Goal: Navigation & Orientation: Find specific page/section

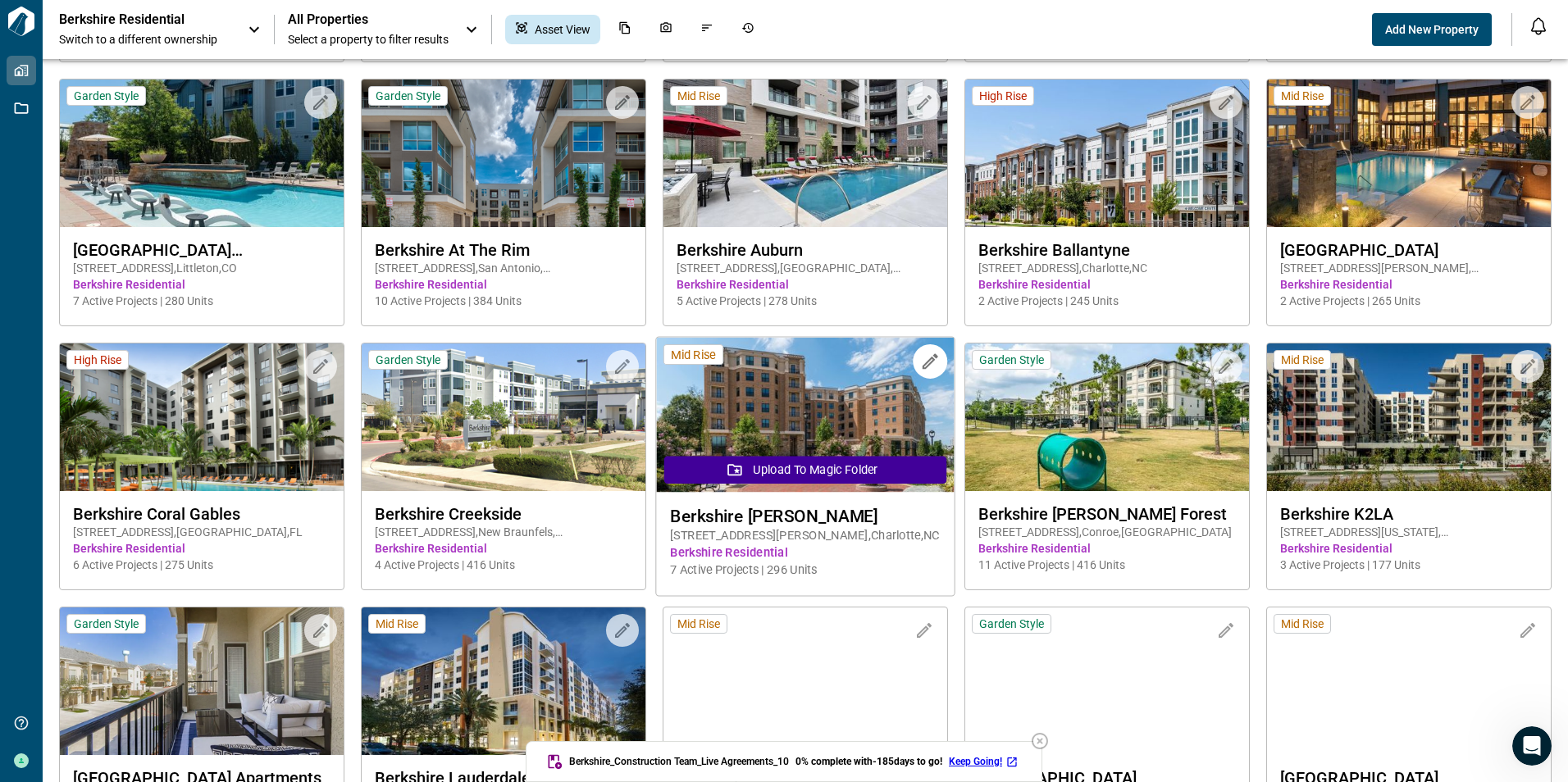
scroll to position [656, 0]
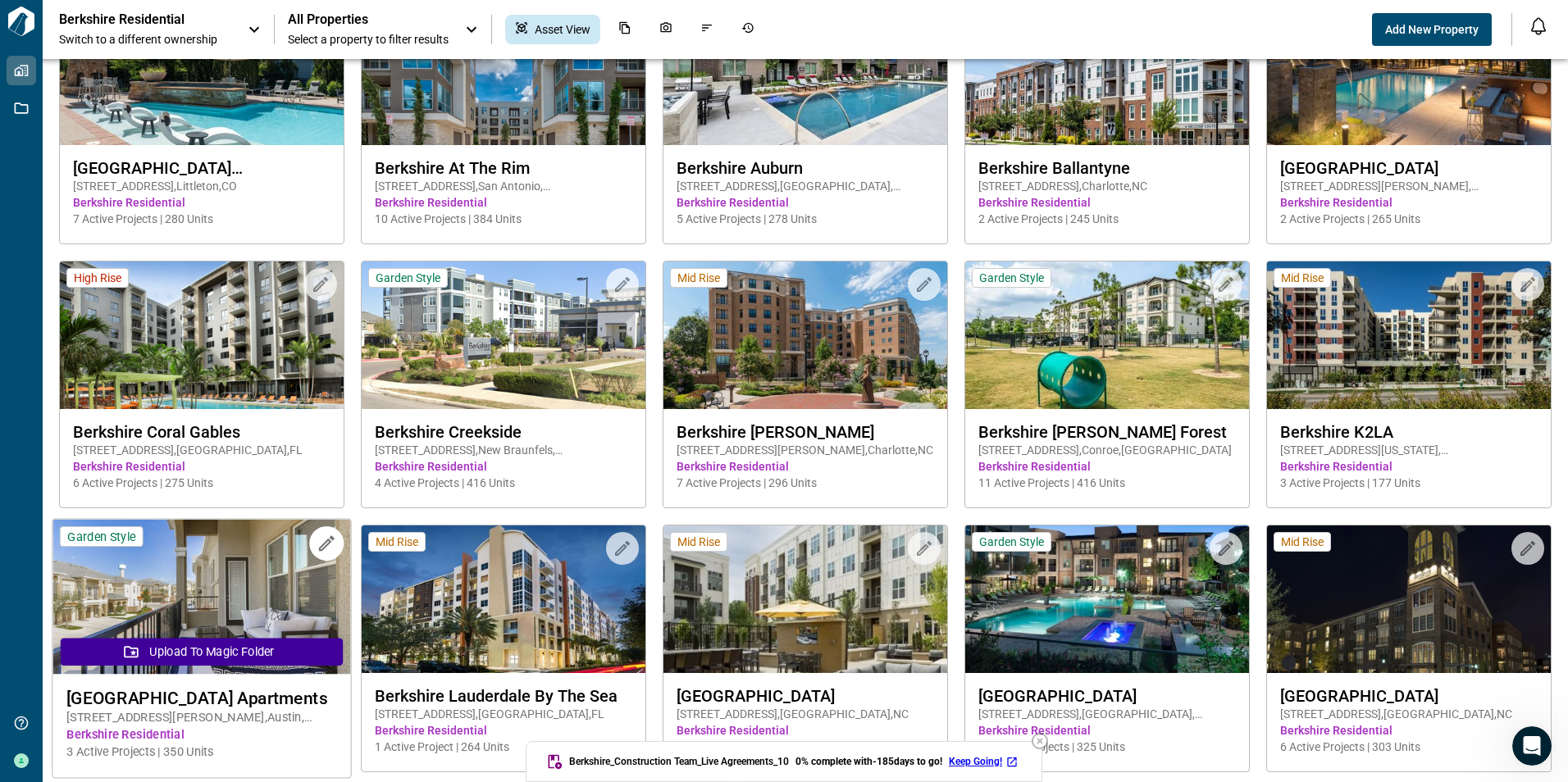
click at [220, 597] on img at bounding box center [201, 597] width 298 height 155
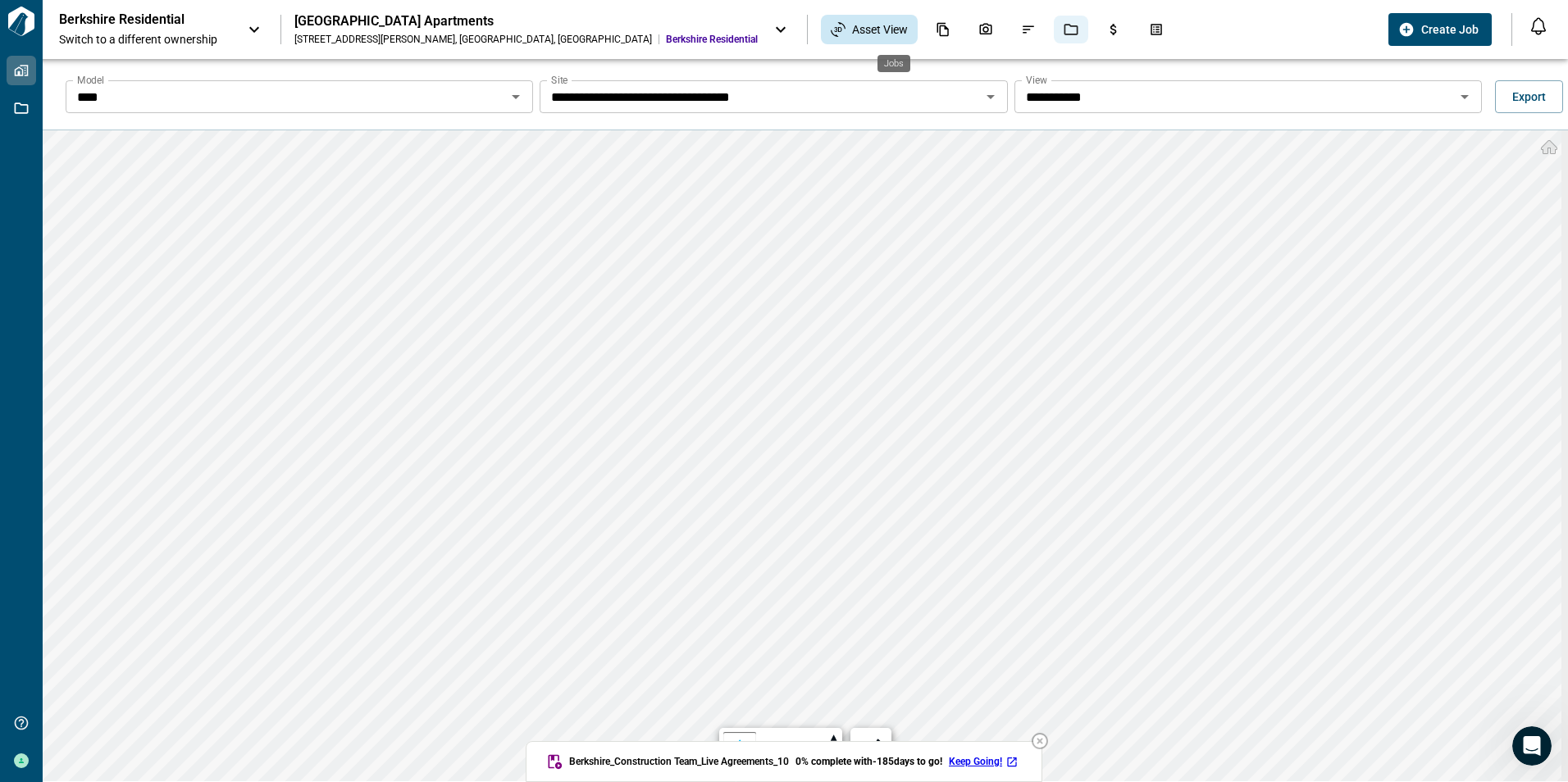
click at [1064, 24] on icon "Jobs" at bounding box center [1071, 29] width 15 height 15
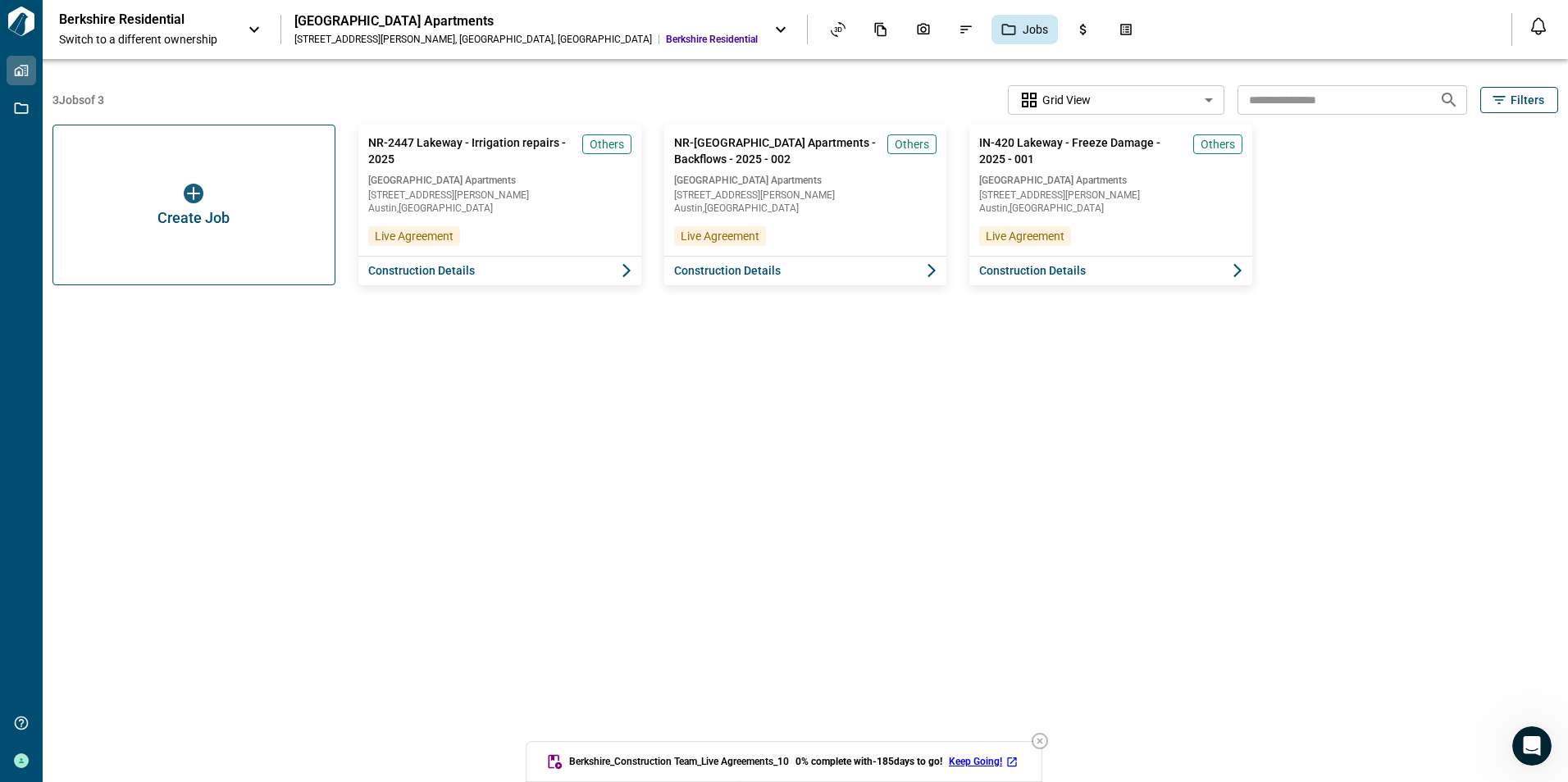
click at [771, 26] on icon at bounding box center [780, 29] width 19 height 19
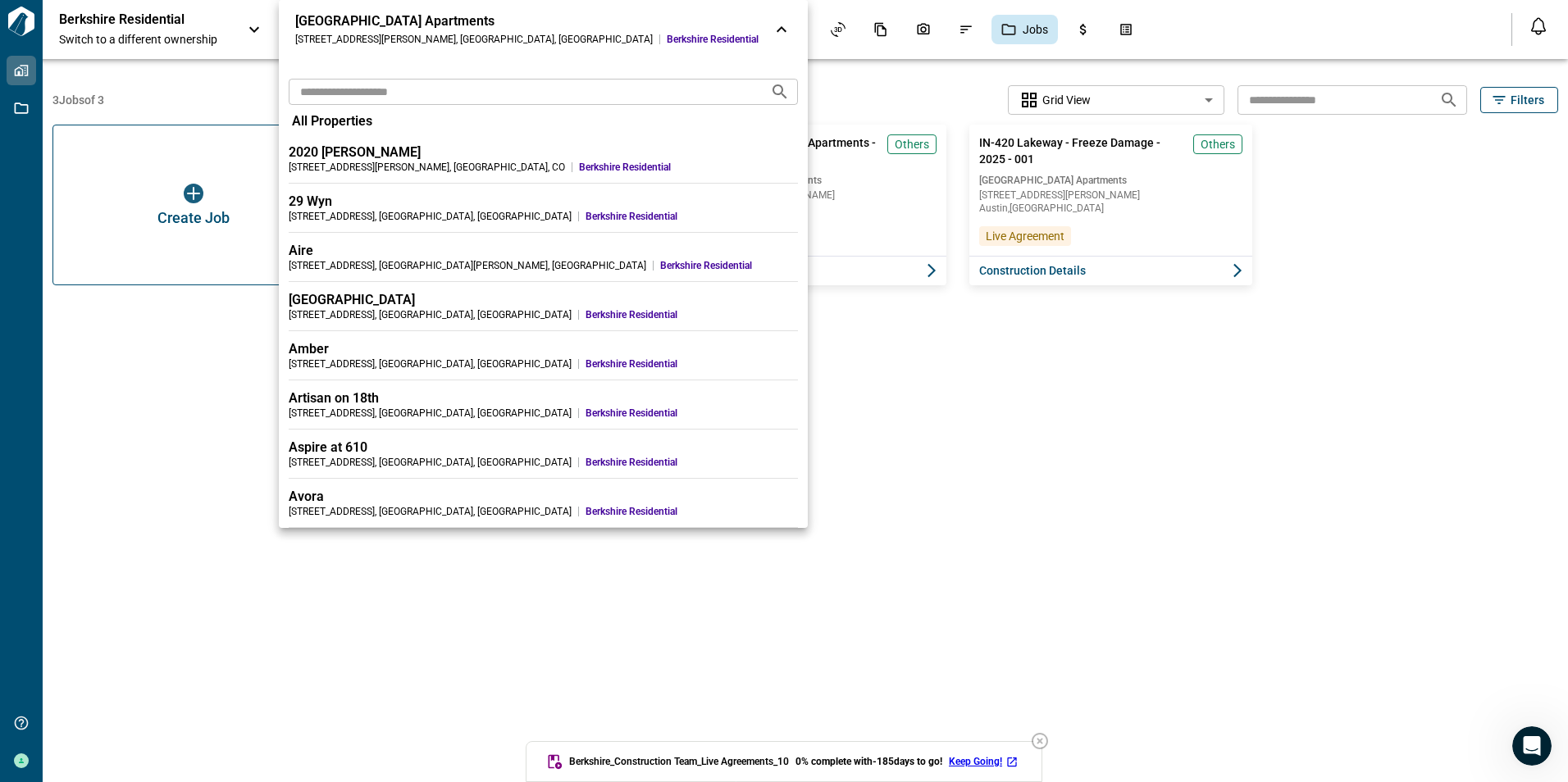
click at [772, 26] on icon at bounding box center [781, 29] width 19 height 19
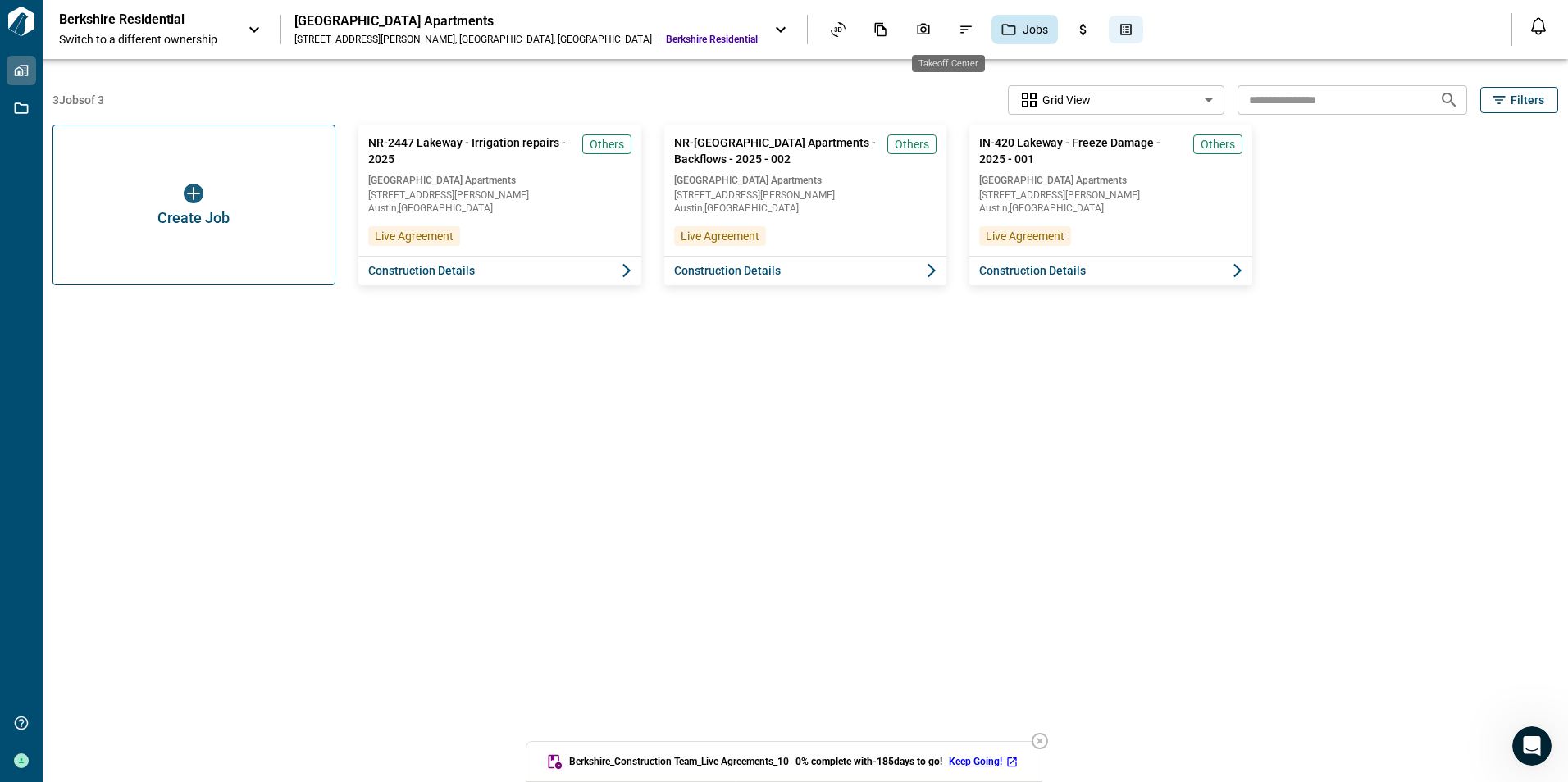
click at [1119, 29] on icon "Takeoff Center" at bounding box center [1126, 29] width 15 height 15
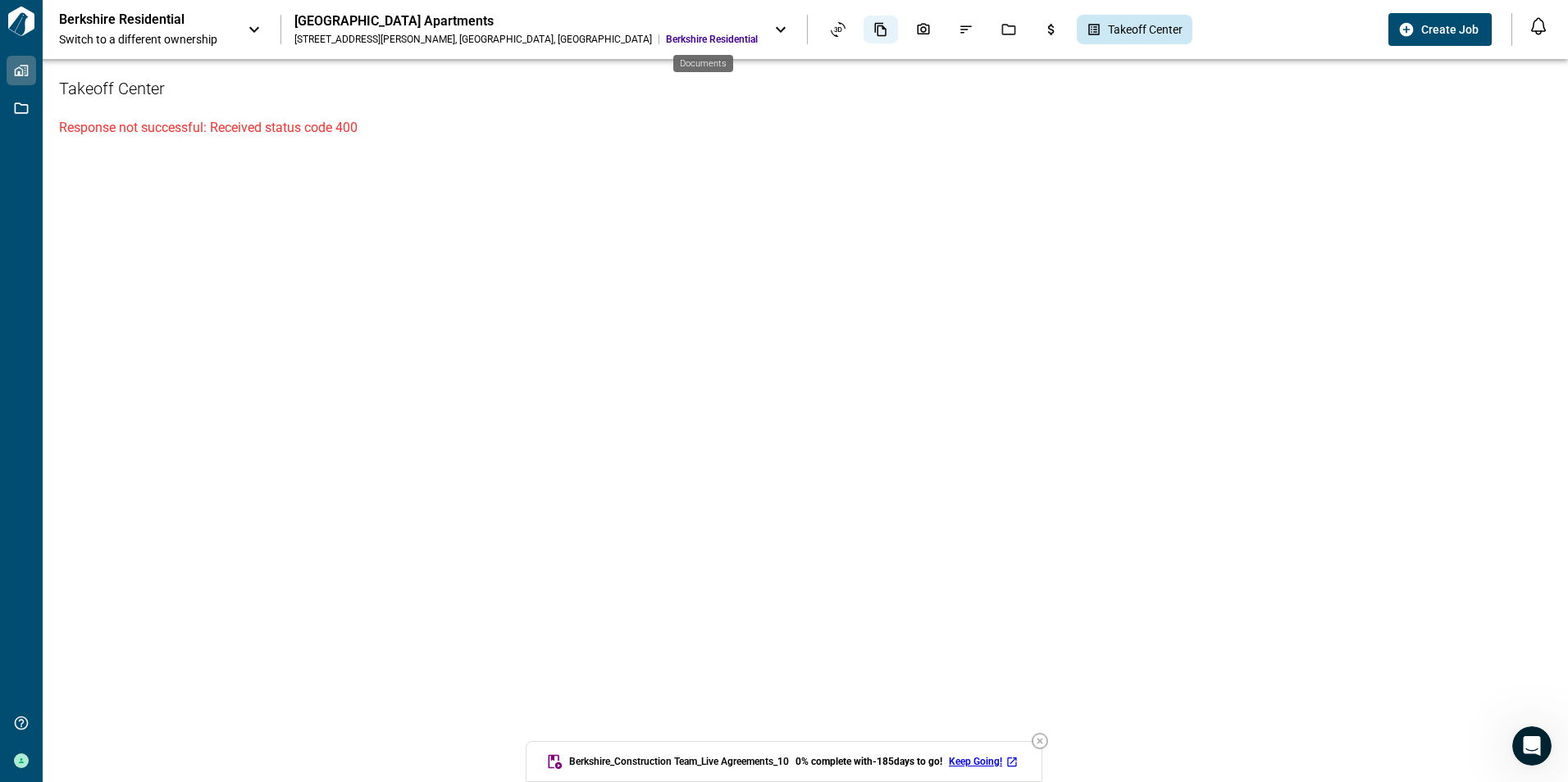
click at [873, 32] on icon "Documents" at bounding box center [880, 29] width 15 height 15
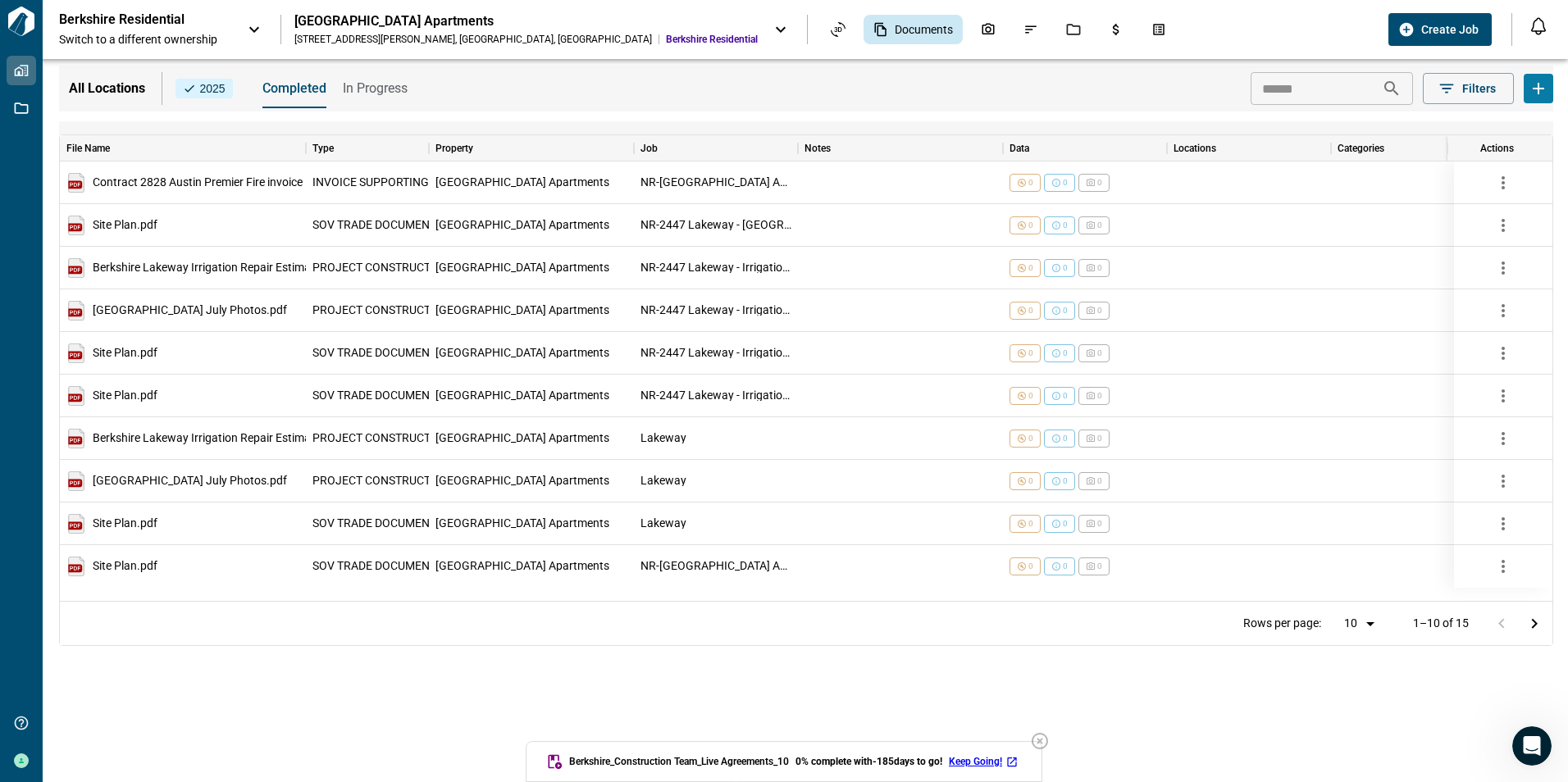
click at [1046, 739] on icon "button" at bounding box center [1040, 741] width 19 height 19
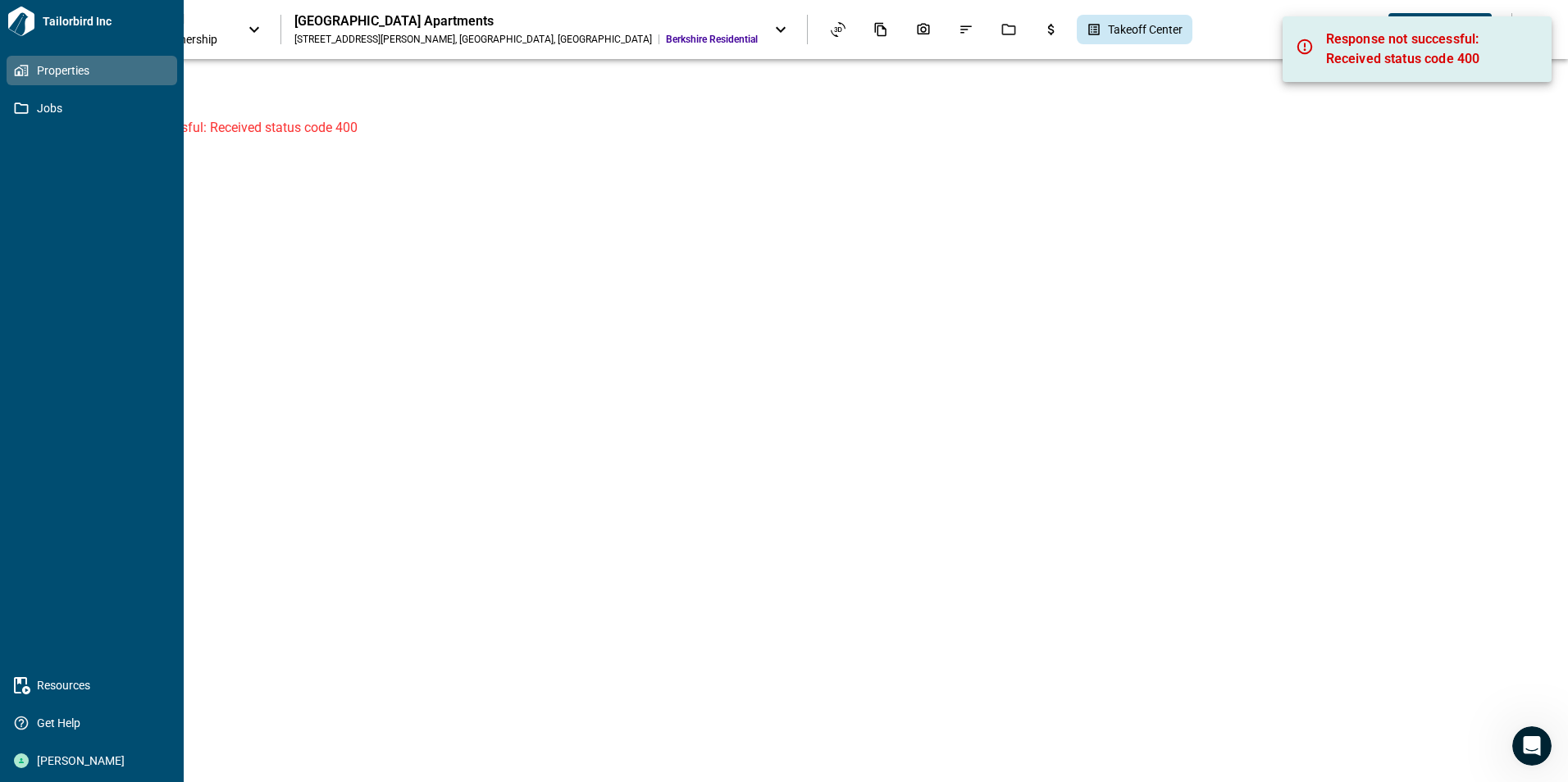
click at [20, 21] on icon at bounding box center [21, 21] width 26 height 30
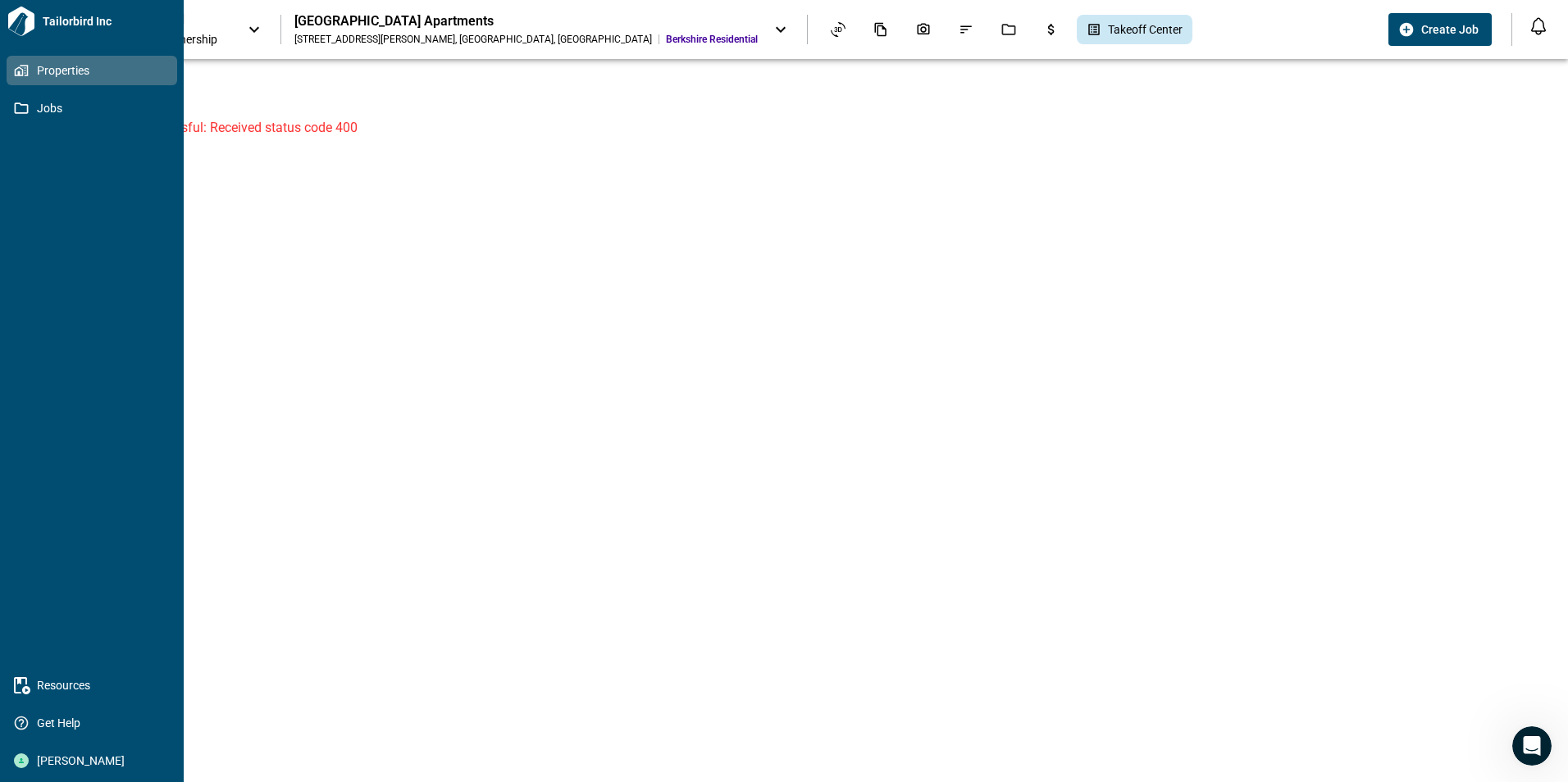
click at [58, 65] on span "Properties" at bounding box center [95, 70] width 133 height 17
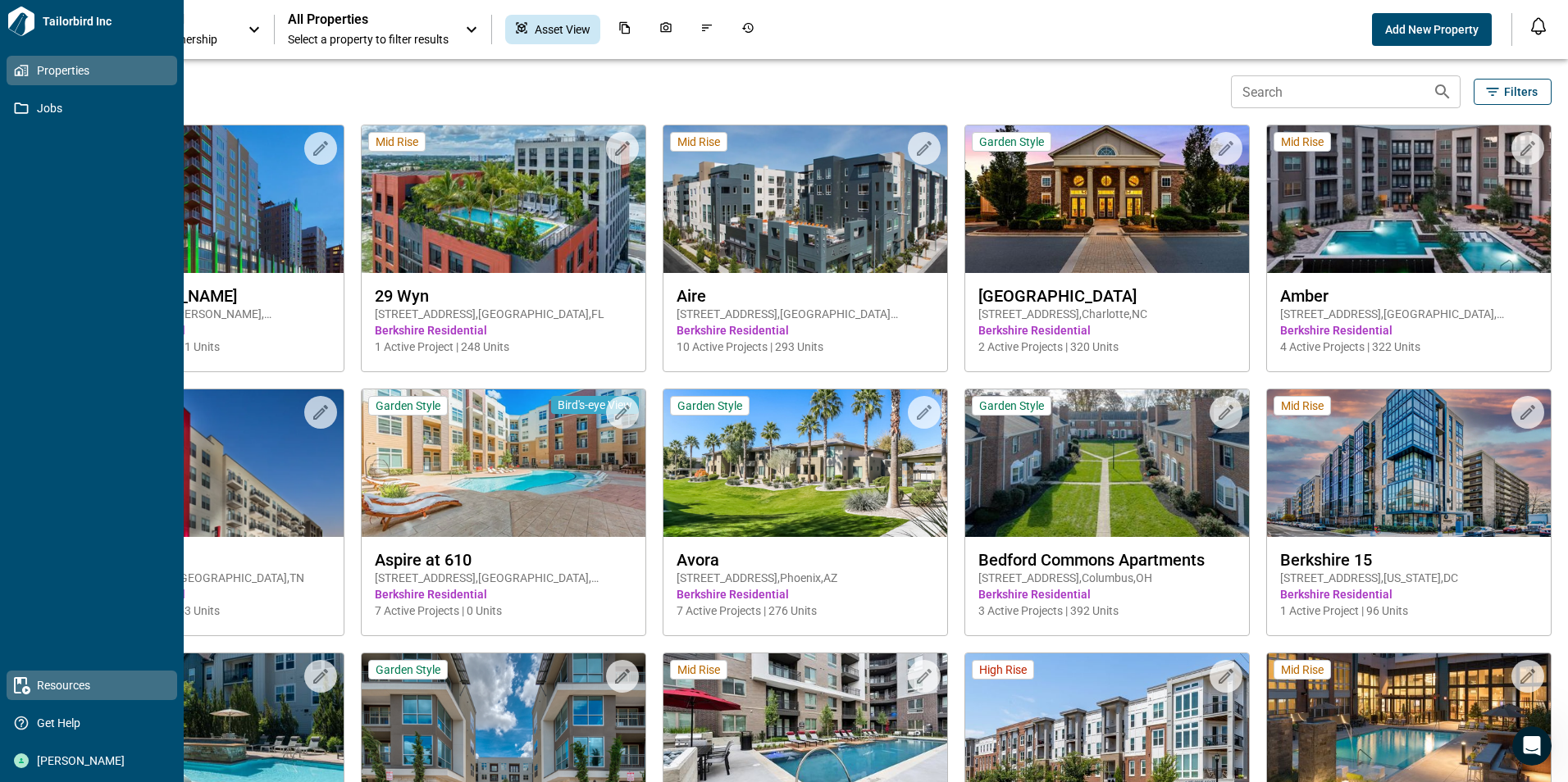
click at [74, 688] on span "Resources" at bounding box center [95, 685] width 133 height 17
click at [48, 679] on span "Resources" at bounding box center [95, 685] width 133 height 17
click at [16, 17] on icon at bounding box center [21, 21] width 26 height 30
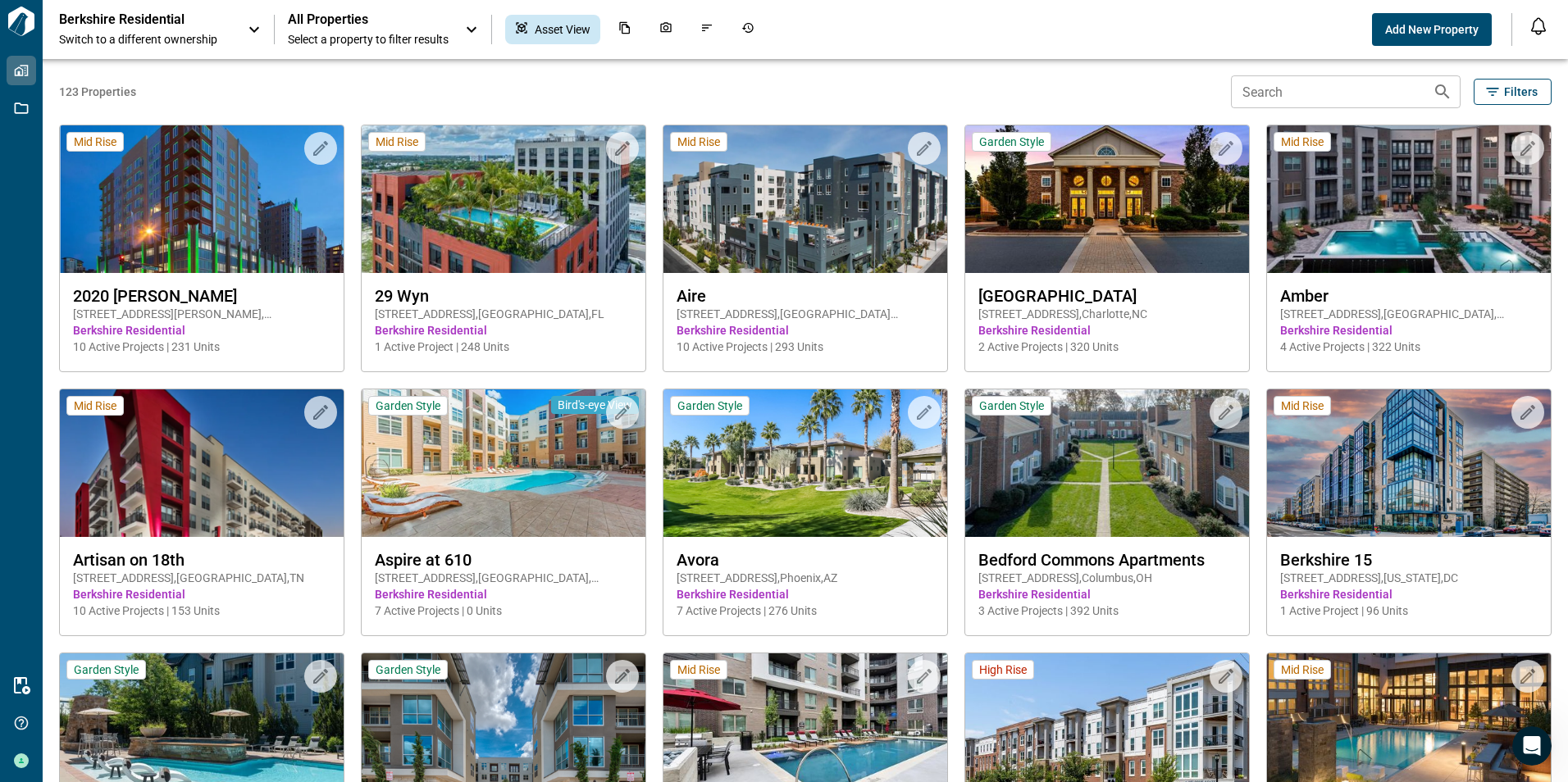
click at [361, 85] on span "123 Properties" at bounding box center [641, 92] width 1166 height 17
